Goal: Obtain resource: Download file/media

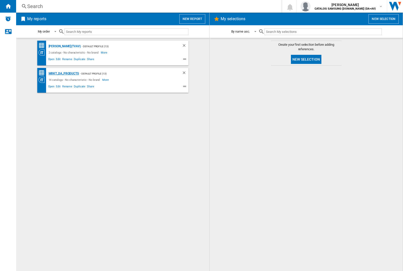
click at [64, 73] on div "MRKT_DA_PRODUCTS" at bounding box center [63, 73] width 32 height 6
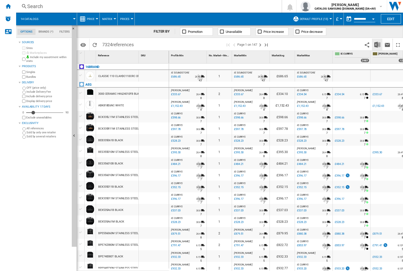
click at [377, 44] on img "Download in Excel" at bounding box center [378, 45] width 6 height 6
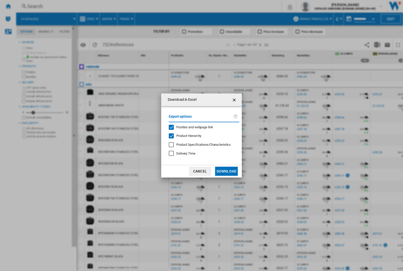
click at [192, 126] on span "Position and webpage link" at bounding box center [195, 127] width 37 height 4
click at [227, 171] on button "Download" at bounding box center [226, 170] width 23 height 9
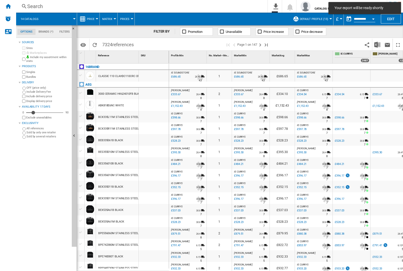
click at [156, 92] on div at bounding box center [154, 94] width 30 height 12
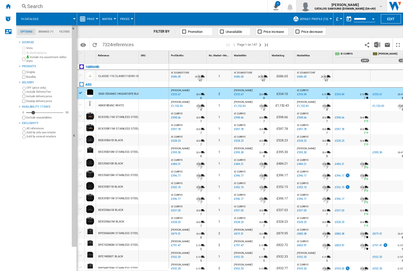
click at [311, 6] on img "button" at bounding box center [306, 6] width 10 height 10
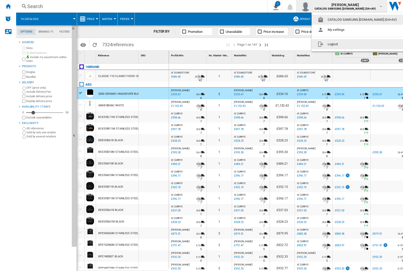
click at [351, 44] on button "Logout" at bounding box center [359, 44] width 94 height 10
